Goal: Obtain resource: Download file/media

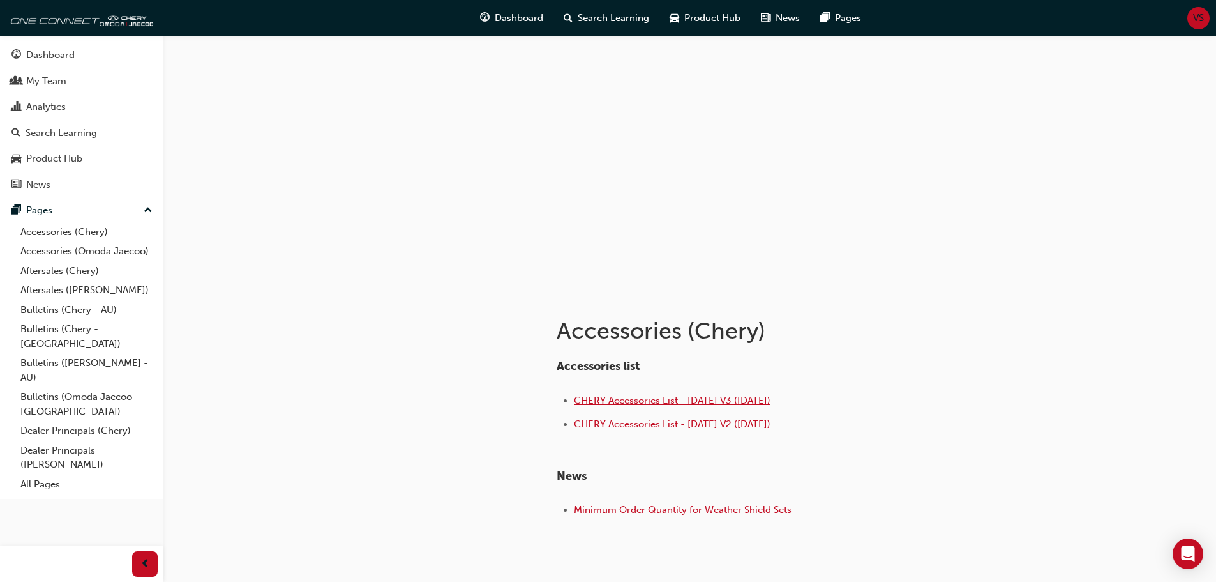
click at [644, 398] on span "CHERY Accessories List - [DATE] V3 ([DATE])" at bounding box center [672, 400] width 197 height 11
click at [37, 229] on link "Accessories (Chery)" at bounding box center [86, 232] width 142 height 20
click at [643, 400] on span "CHERY Accessories List - [DATE] V3 ([DATE])" at bounding box center [672, 400] width 197 height 11
